Goal: Information Seeking & Learning: Check status

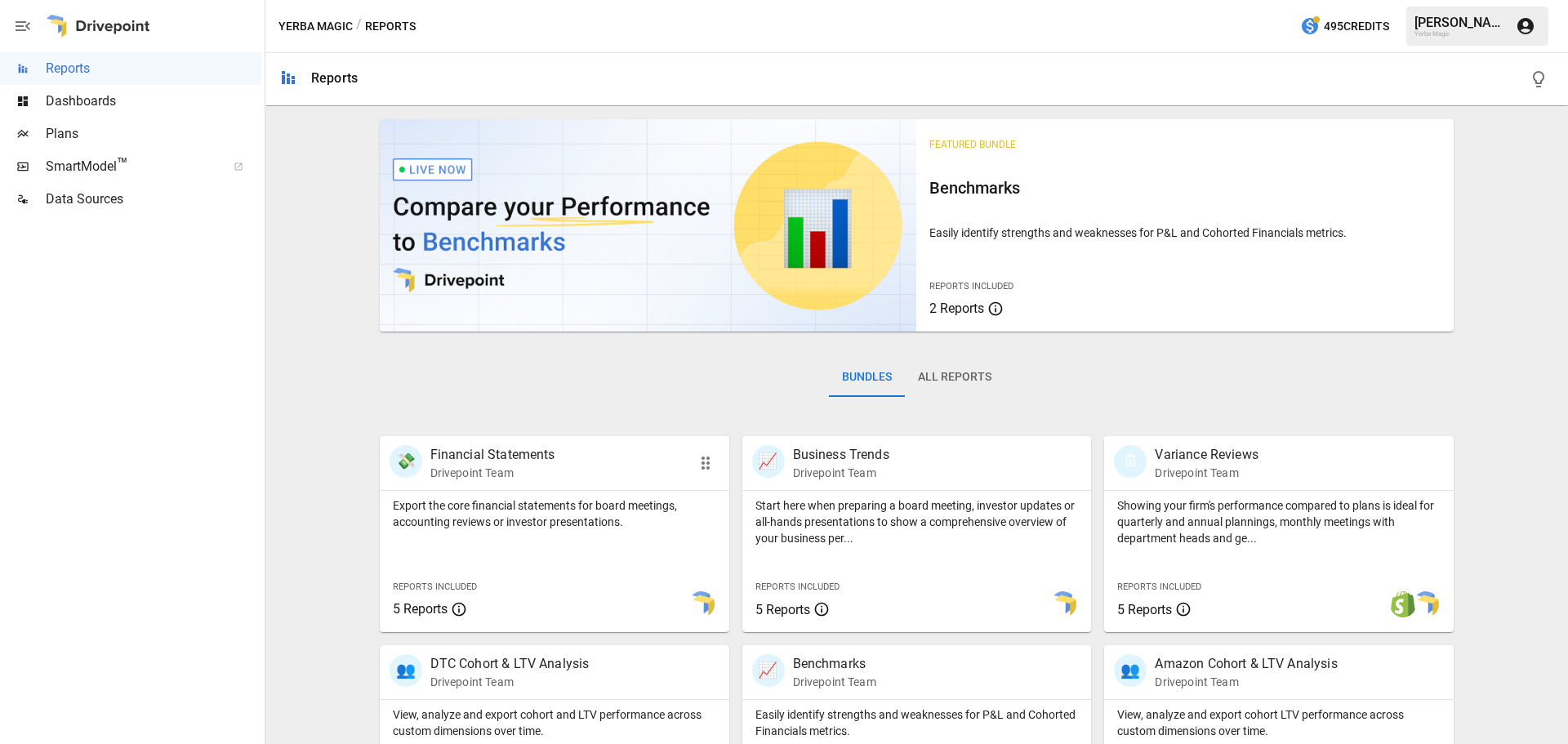
scroll to position [313, 0]
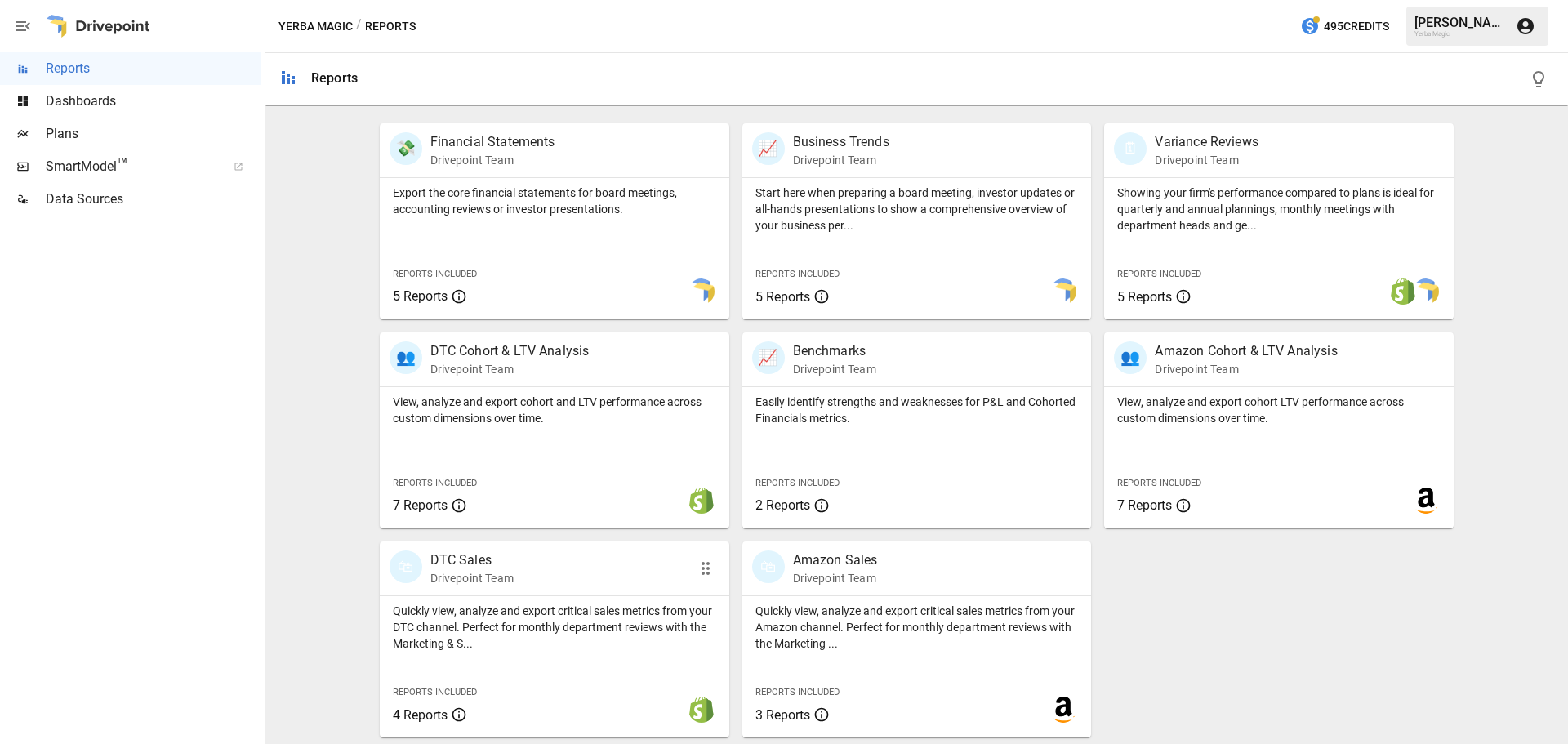
click at [476, 565] on p "DTC Sales" at bounding box center [472, 560] width 84 height 20
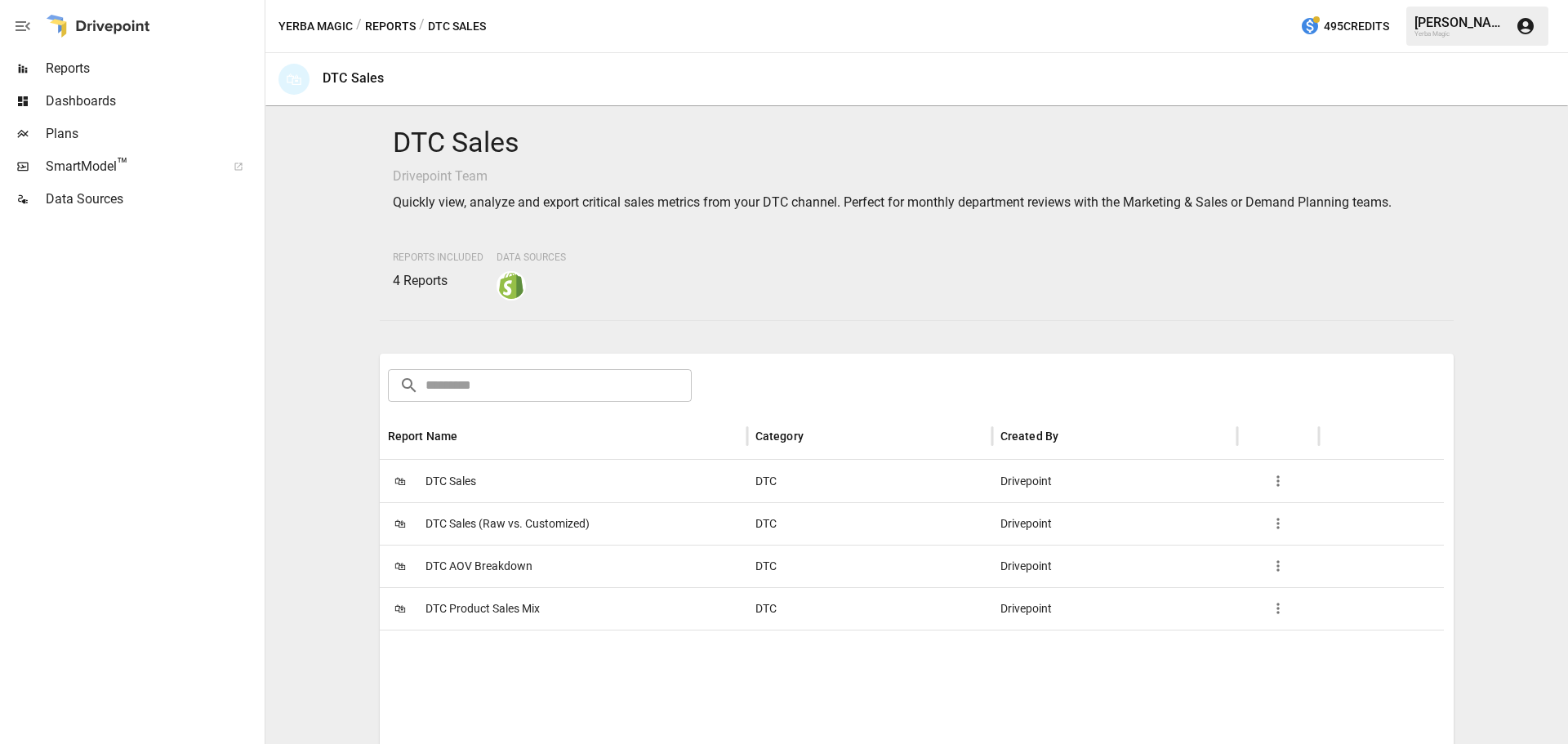
click at [479, 481] on div "🛍 DTC Sales" at bounding box center [564, 480] width 368 height 42
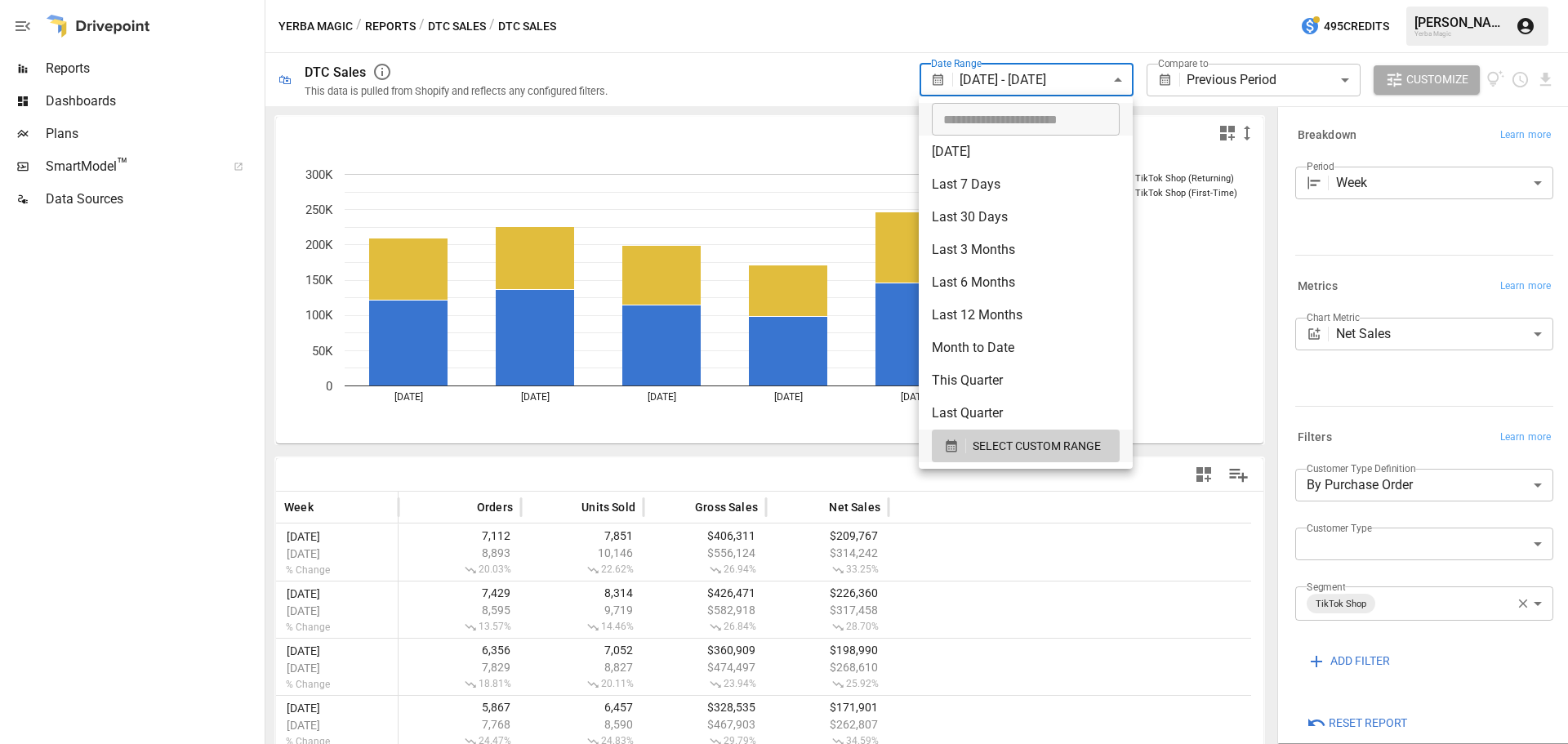
click at [1044, 0] on body "**********" at bounding box center [784, 0] width 1568 height 0
click at [1008, 466] on ul "​ [DATE] [DATE] Last 7 Days Last 30 Days Last 90 Days Last 365 Days Last Month …" at bounding box center [1026, 282] width 214 height 372
click at [1007, 452] on span "SELECT CUSTOM RANGE" at bounding box center [1037, 446] width 128 height 21
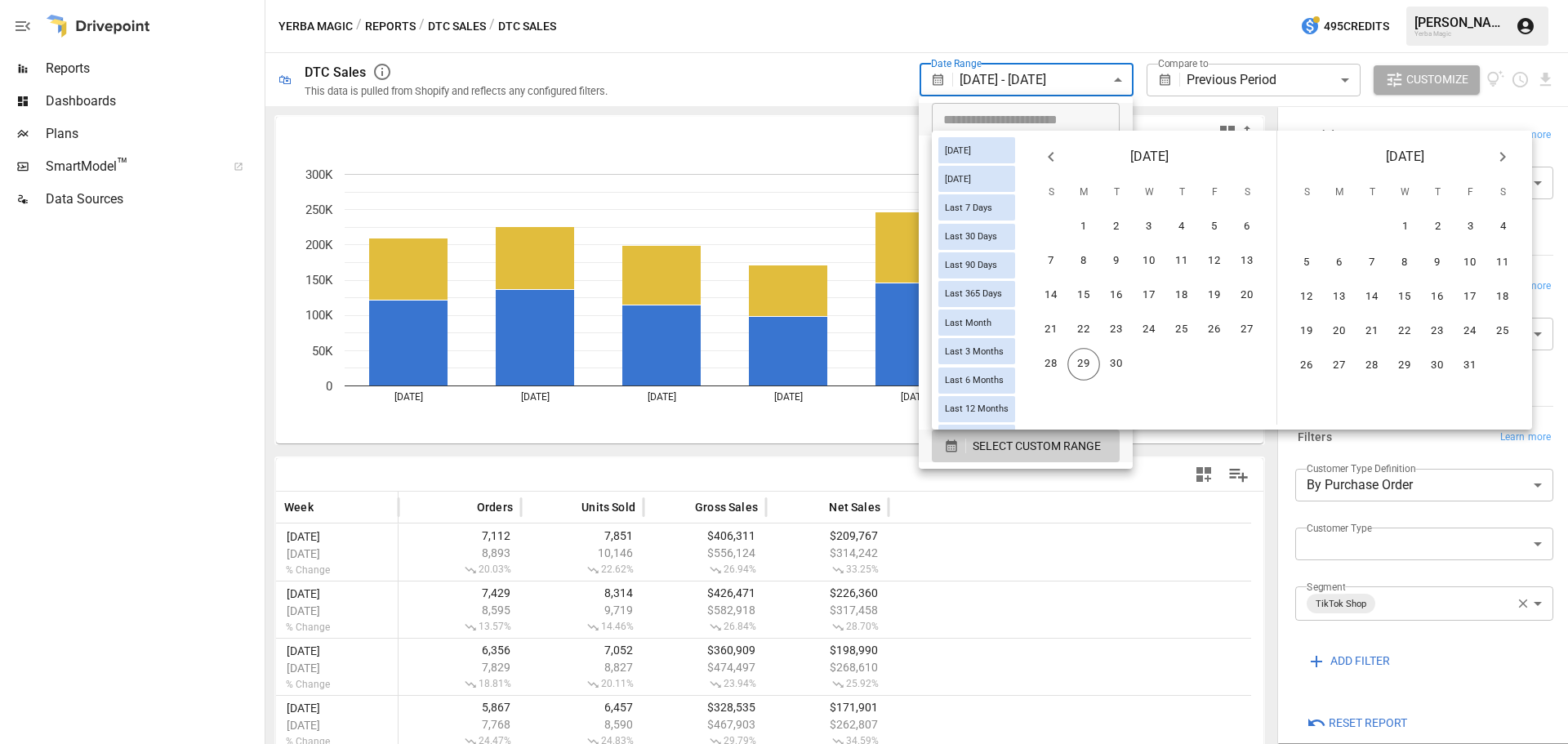
click at [1061, 156] on icon "Previous month" at bounding box center [1051, 157] width 20 height 20
click at [1062, 322] on button "17" at bounding box center [1051, 329] width 32 height 32
click at [1254, 325] on button "23" at bounding box center [1247, 329] width 32 height 32
